Goal: Task Accomplishment & Management: Use online tool/utility

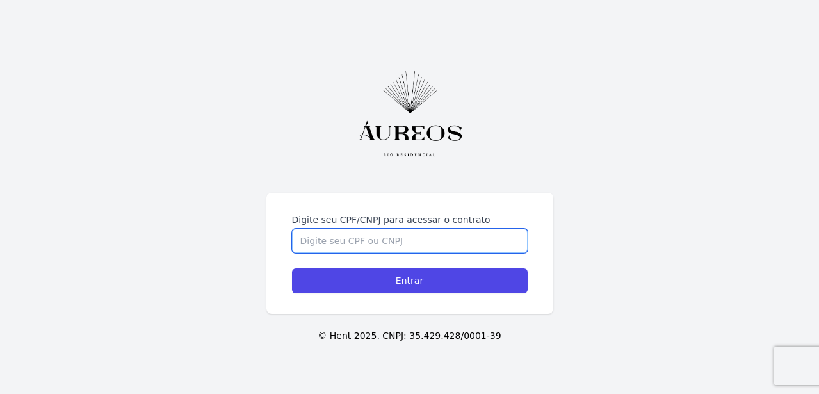
click at [330, 247] on input "Digite seu CPF/CNPJ para acessar o contrato" at bounding box center [410, 241] width 236 height 24
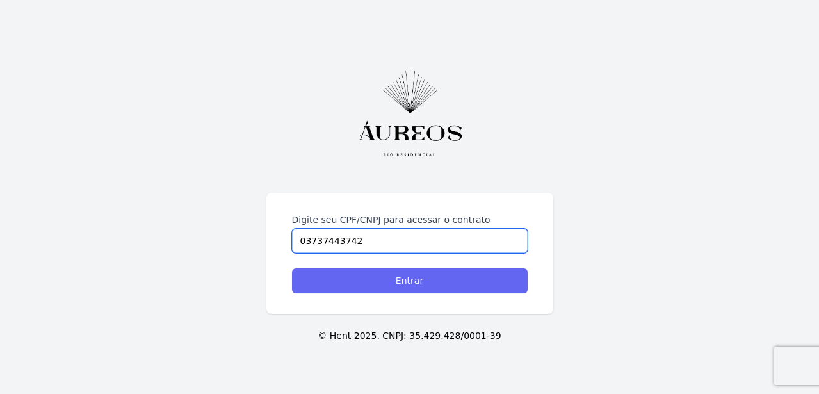
type input "03737443742"
click at [427, 281] on input "Entrar" at bounding box center [410, 280] width 236 height 25
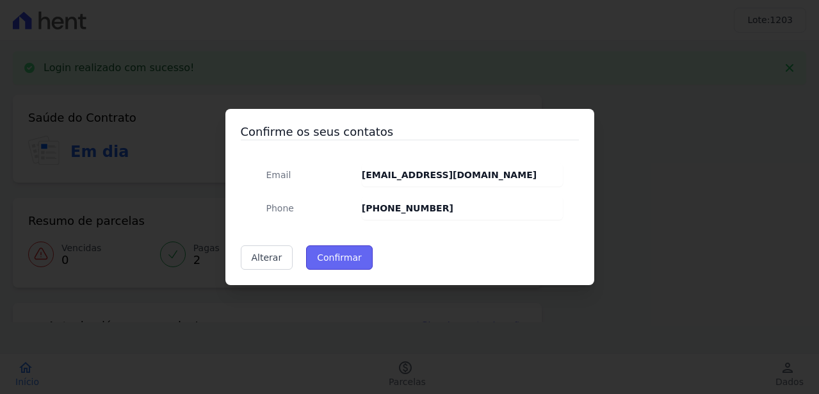
click at [352, 256] on button "Confirmar" at bounding box center [339, 257] width 67 height 24
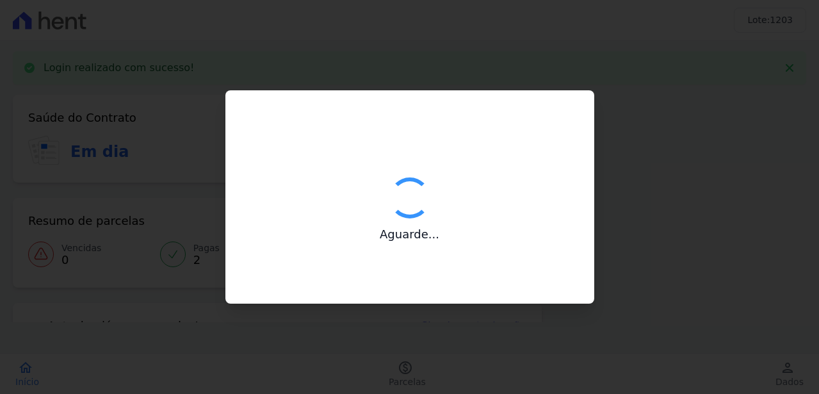
type input "Contatos confirmados com sucesso."
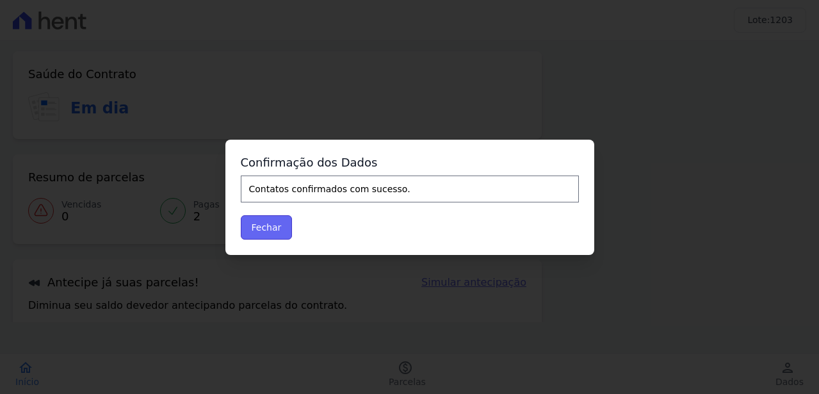
click at [279, 225] on button "Fechar" at bounding box center [267, 227] width 52 height 24
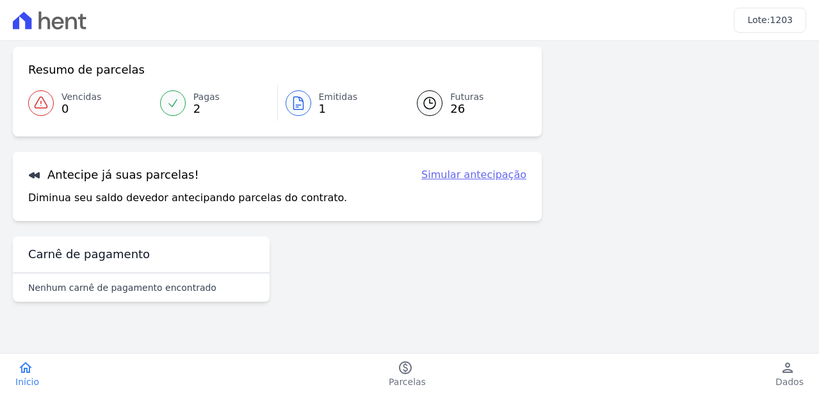
scroll to position [105, 0]
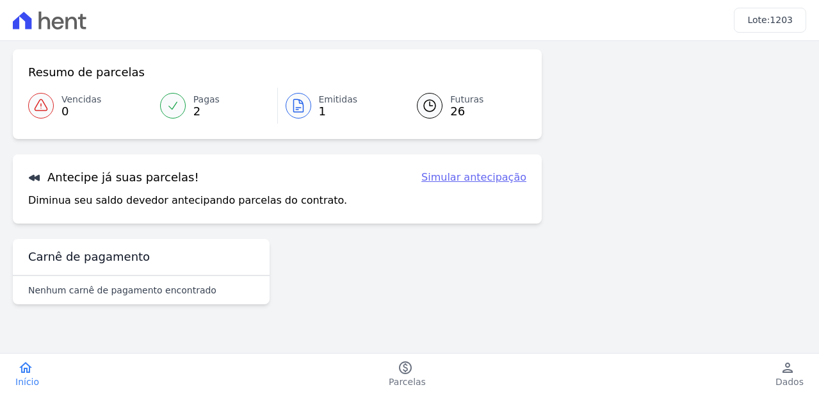
click at [504, 176] on link "Simular antecipação" at bounding box center [473, 177] width 105 height 15
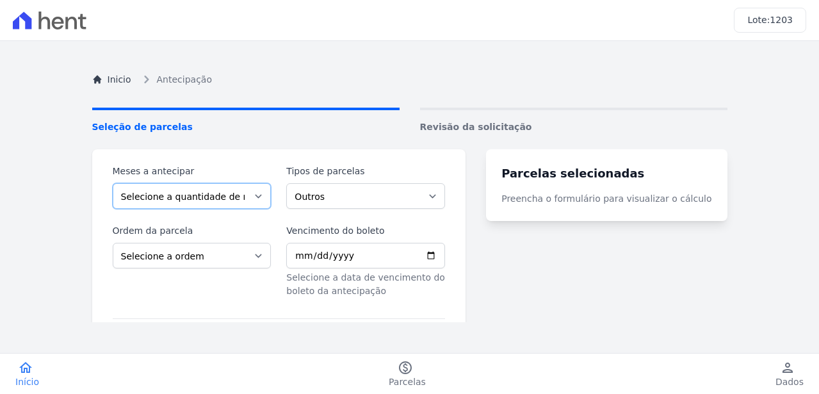
click at [267, 191] on select "Selecione a quantidade de meses a antecipar 1 2 3 4 5 6 7 8 9 10 11 12 13 14 15…" at bounding box center [192, 196] width 159 height 26
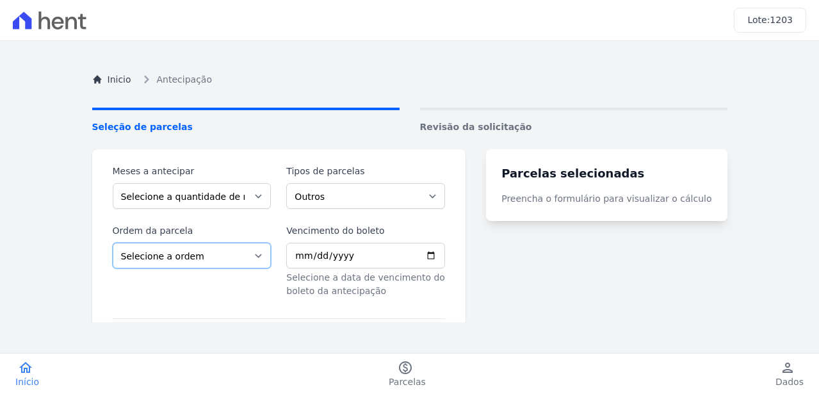
click at [268, 253] on select "Selecione a ordem Últimas parcelas Primeiras parcelas" at bounding box center [192, 256] width 159 height 26
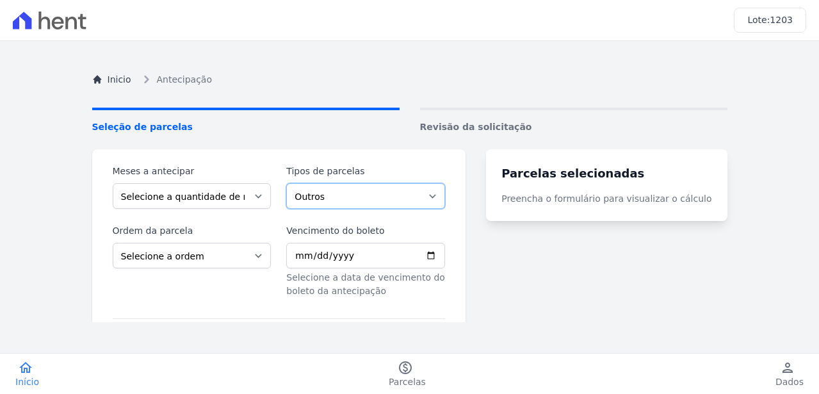
click at [445, 196] on select "Outros Parcela Normal Intercalada" at bounding box center [365, 196] width 159 height 26
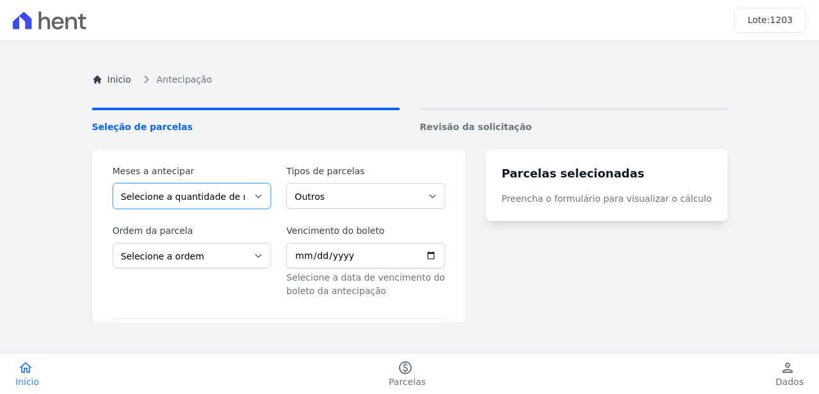
click at [269, 199] on select "Selecione a quantidade de meses a antecipar 1 2 3 4 5 6 7 8 9 10 11 12 13 14 15…" at bounding box center [192, 196] width 159 height 26
select select "10"
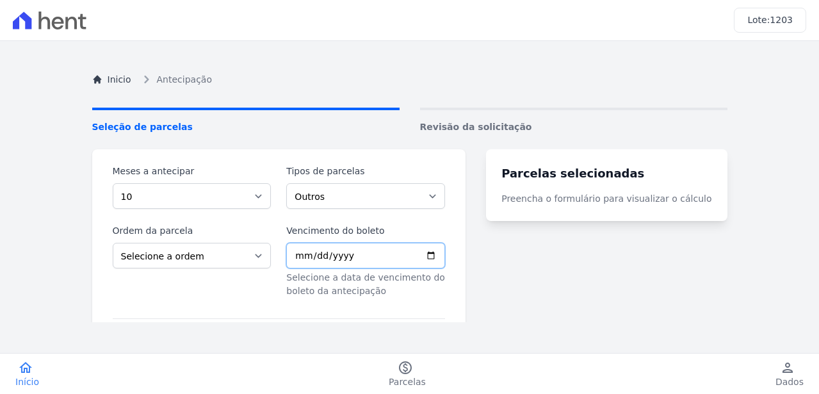
click at [445, 254] on input "Vencimento do boleto" at bounding box center [365, 256] width 159 height 26
type input "2025-09-20"
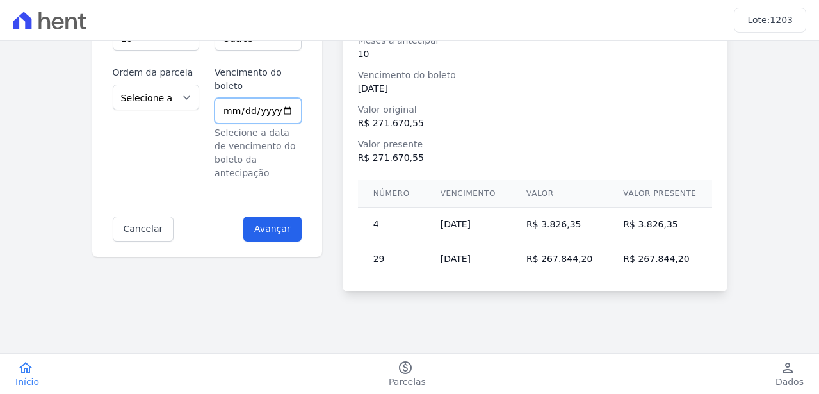
scroll to position [45, 0]
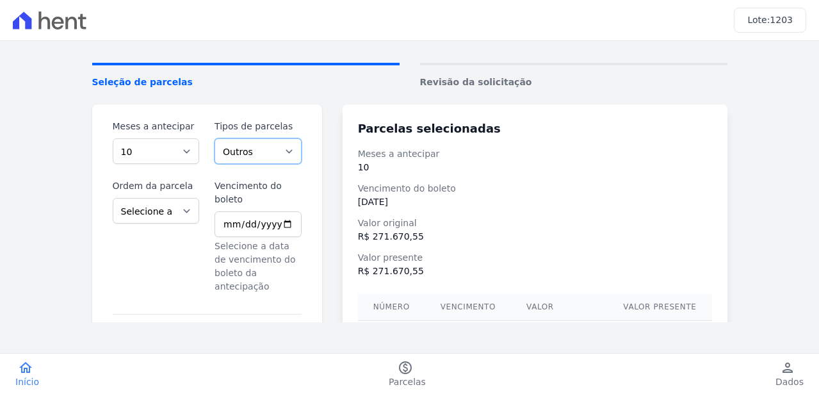
click at [298, 154] on select "Outros Parcela Normal Intercalada" at bounding box center [258, 151] width 87 height 26
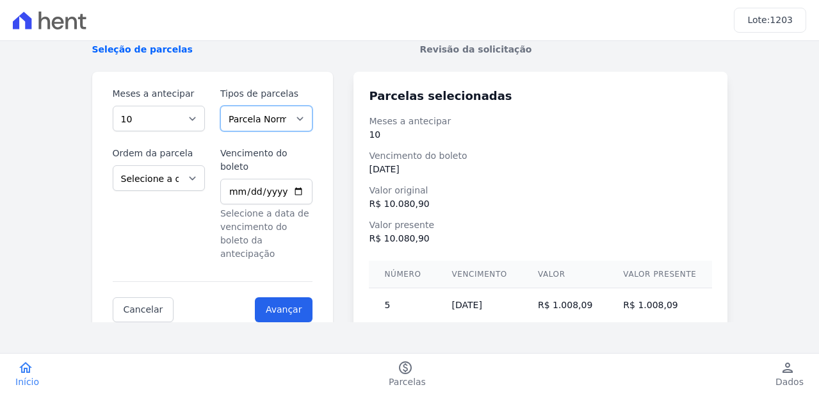
scroll to position [79, 0]
click at [305, 115] on select "Outros Parcela Normal Intercalada" at bounding box center [266, 117] width 92 height 26
select select "interleaved"
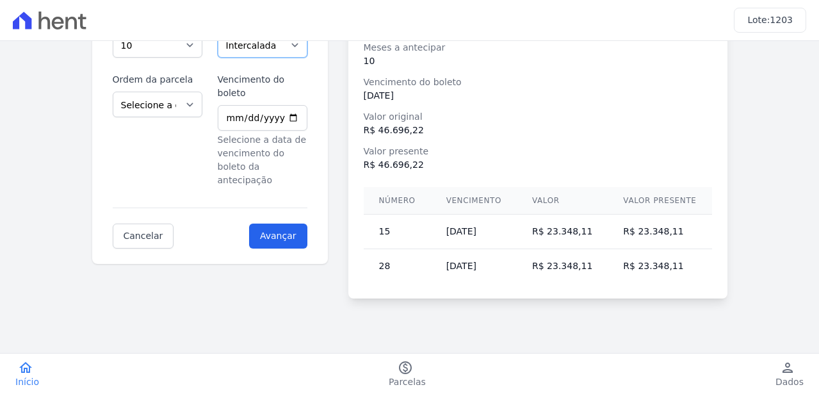
scroll to position [158, 0]
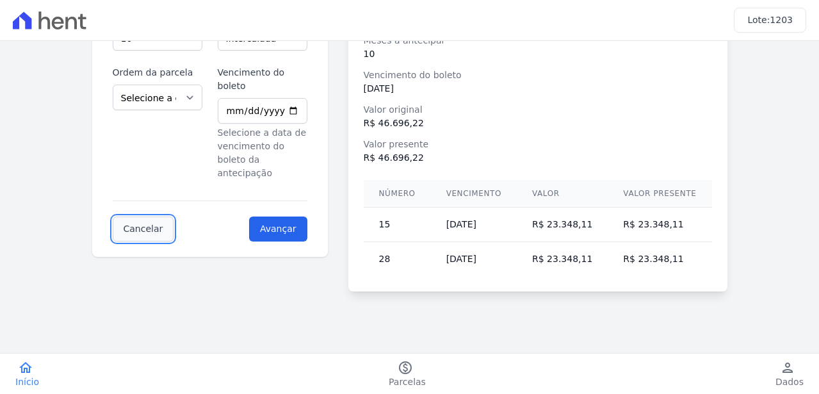
click at [139, 216] on link "Cancelar" at bounding box center [143, 228] width 61 height 25
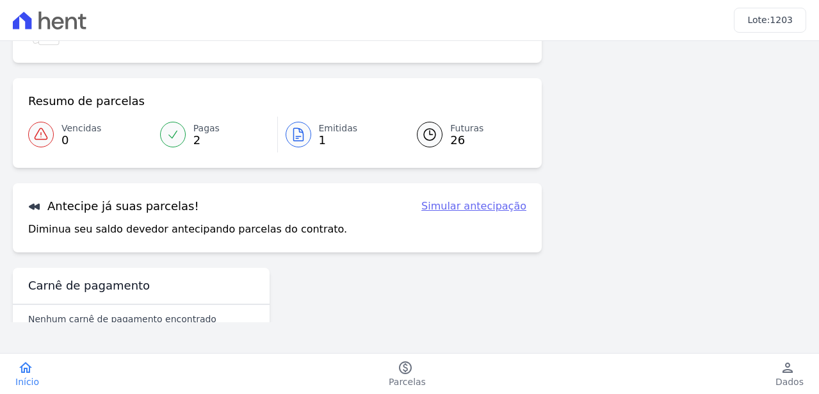
scroll to position [108, 0]
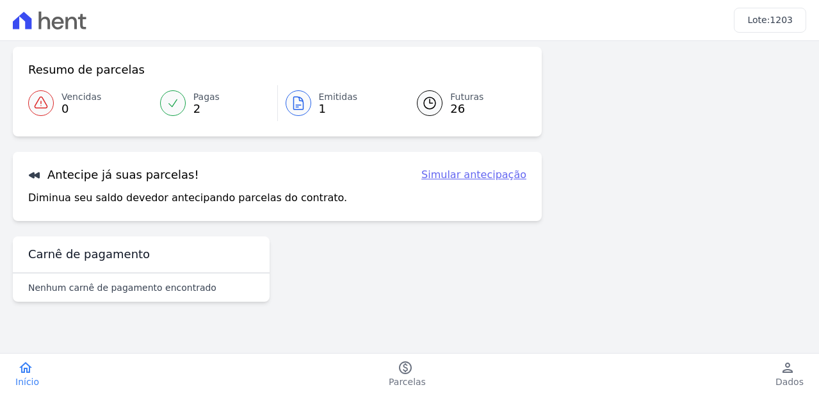
click at [466, 99] on span "Futuras" at bounding box center [466, 96] width 33 height 13
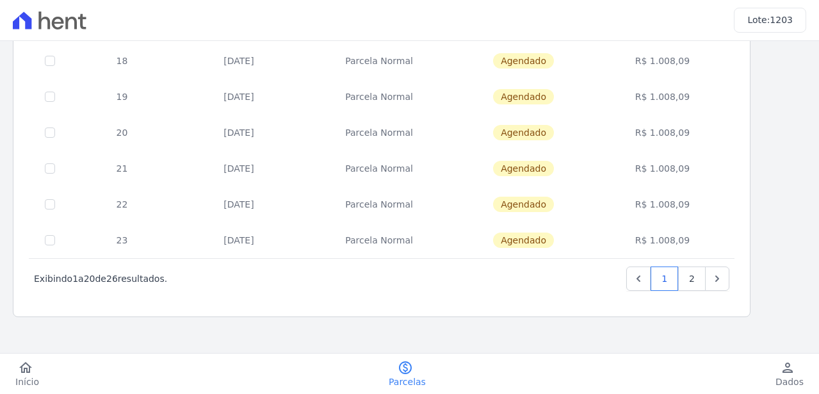
scroll to position [633, 0]
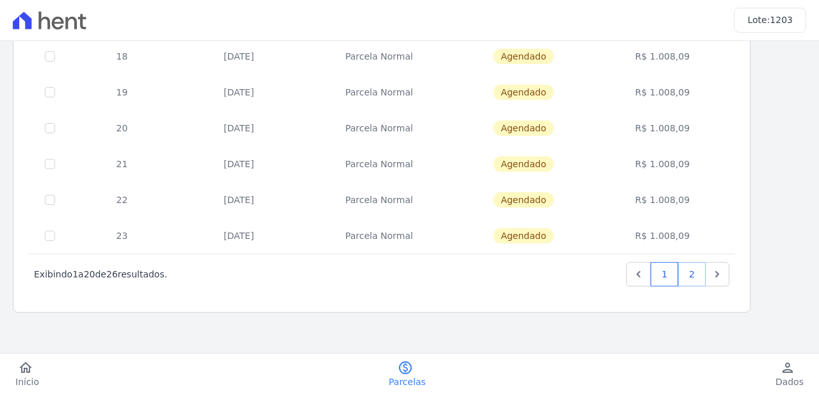
click at [699, 275] on link "2" at bounding box center [692, 274] width 28 height 24
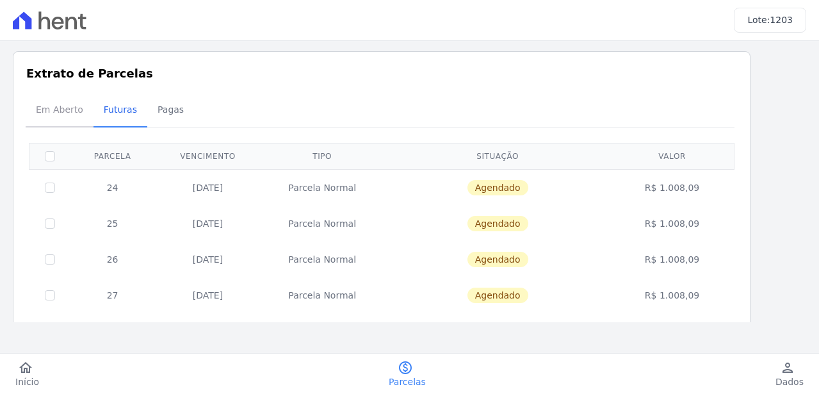
click at [77, 113] on span "Em Aberto" at bounding box center [59, 110] width 63 height 26
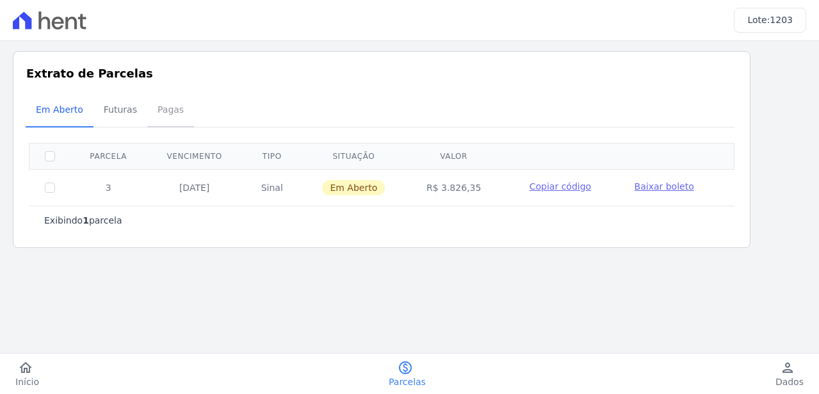
click at [174, 107] on span "Pagas" at bounding box center [171, 110] width 42 height 26
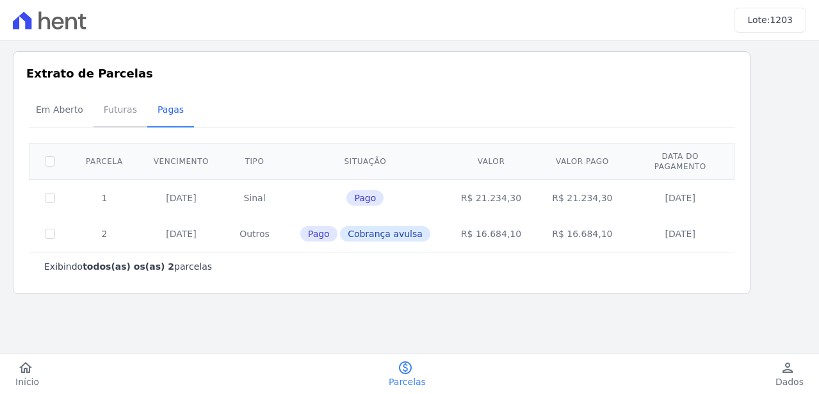
click at [125, 108] on span "Futuras" at bounding box center [120, 110] width 49 height 26
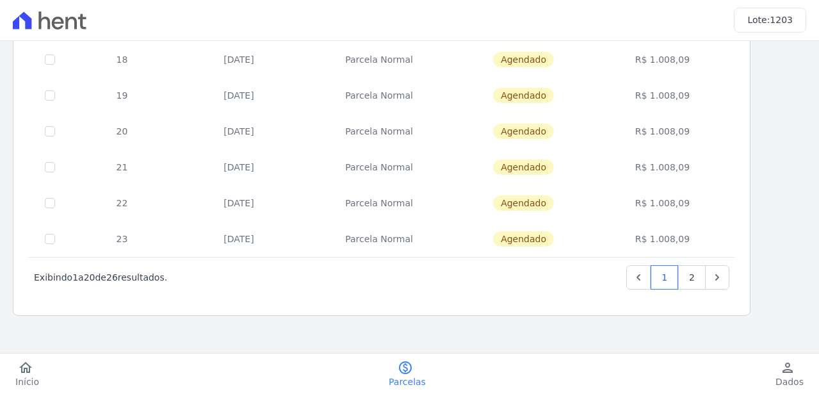
scroll to position [633, 0]
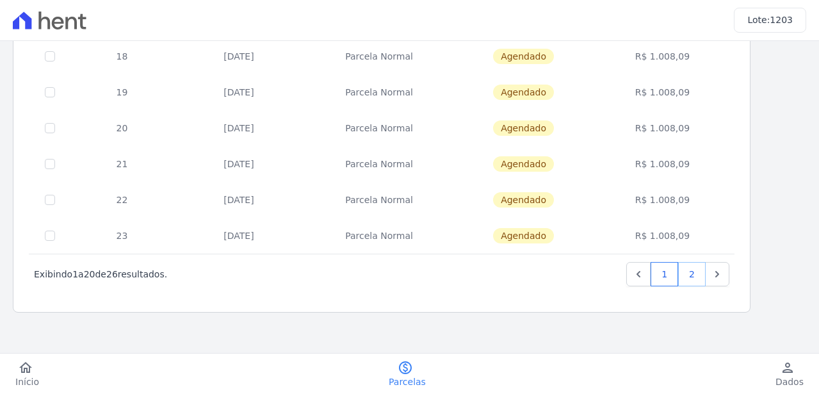
click at [692, 273] on link "2" at bounding box center [692, 274] width 28 height 24
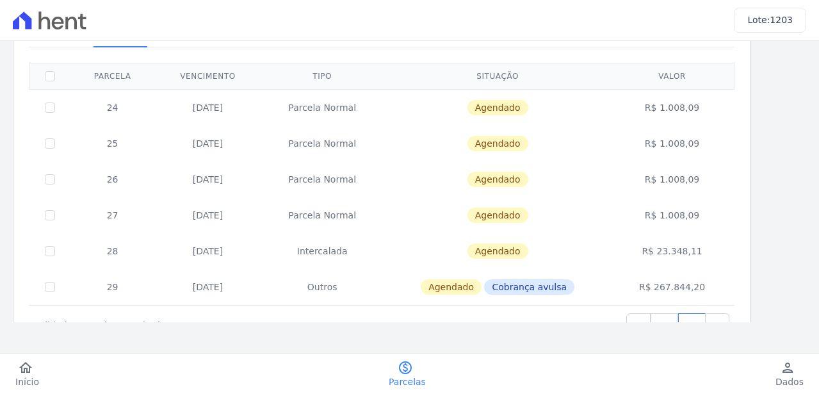
scroll to position [131, 0]
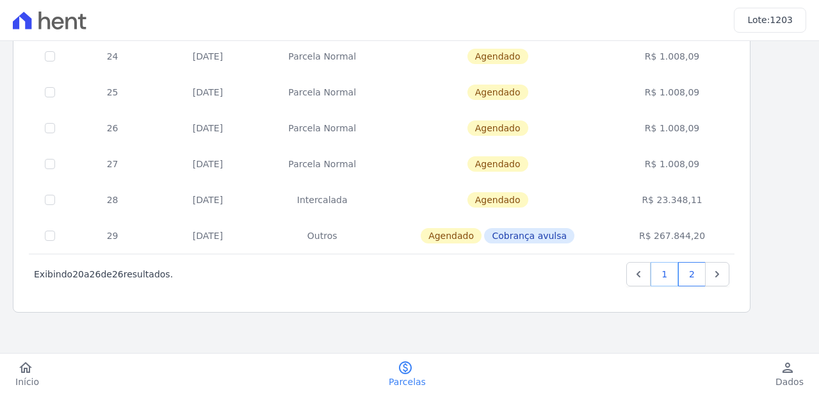
click at [660, 271] on link "1" at bounding box center [665, 274] width 28 height 24
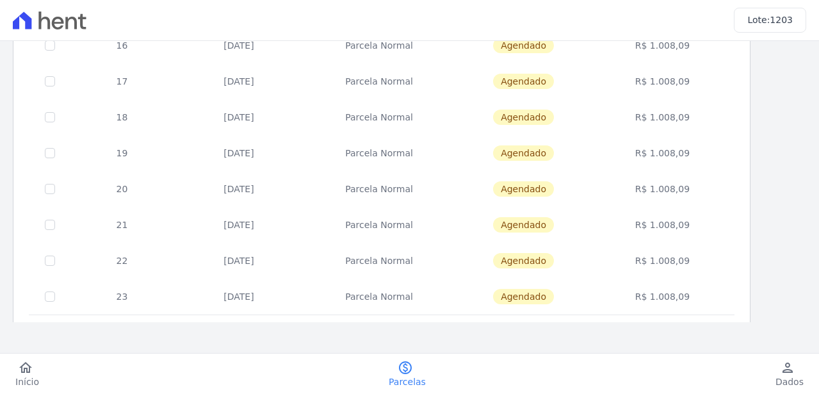
scroll to position [633, 0]
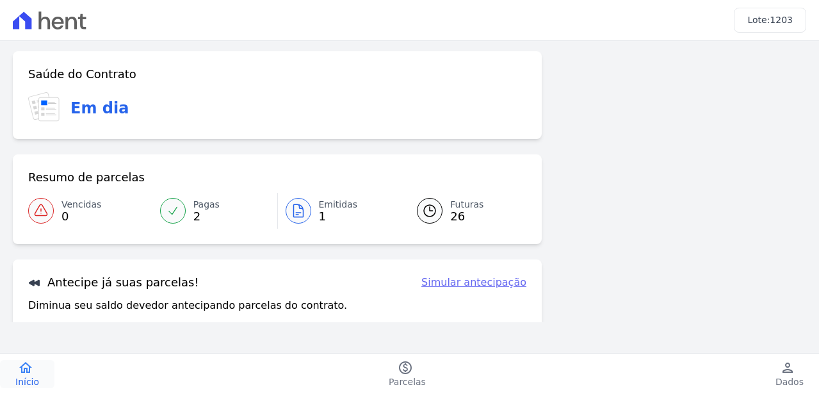
click at [24, 371] on icon "home" at bounding box center [25, 367] width 15 height 15
